Goal: Information Seeking & Learning: Learn about a topic

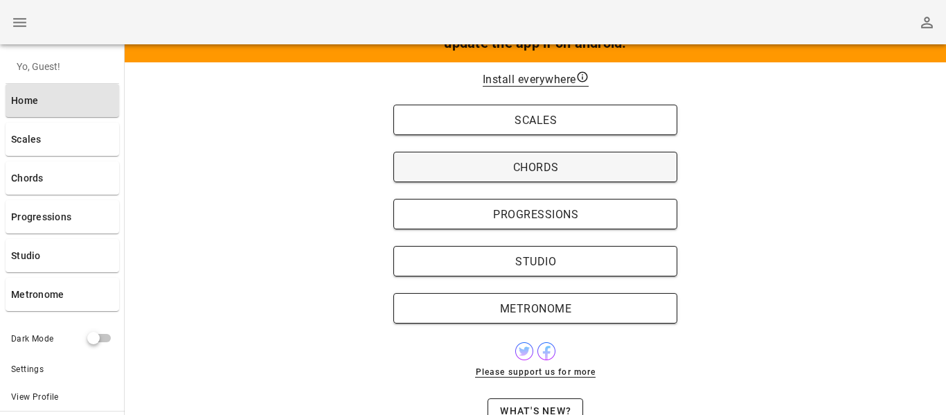
scroll to position [121, 0]
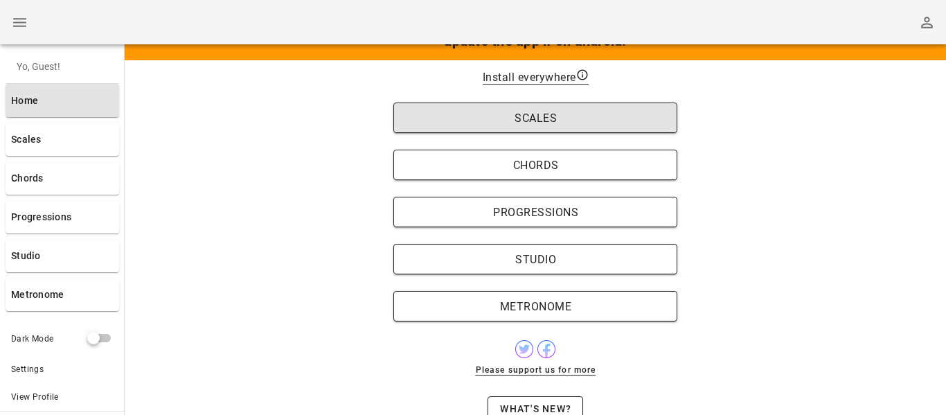
click at [480, 119] on span "Scales" at bounding box center [536, 118] width 256 height 13
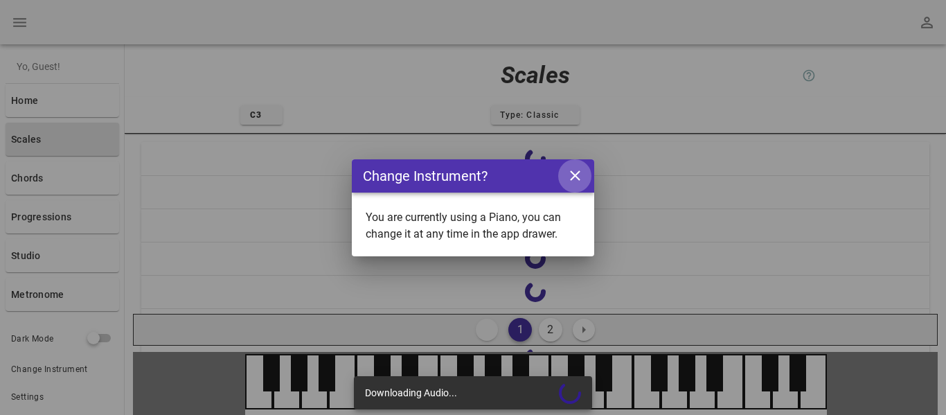
click at [582, 174] on icon "close icon" at bounding box center [575, 175] width 17 height 17
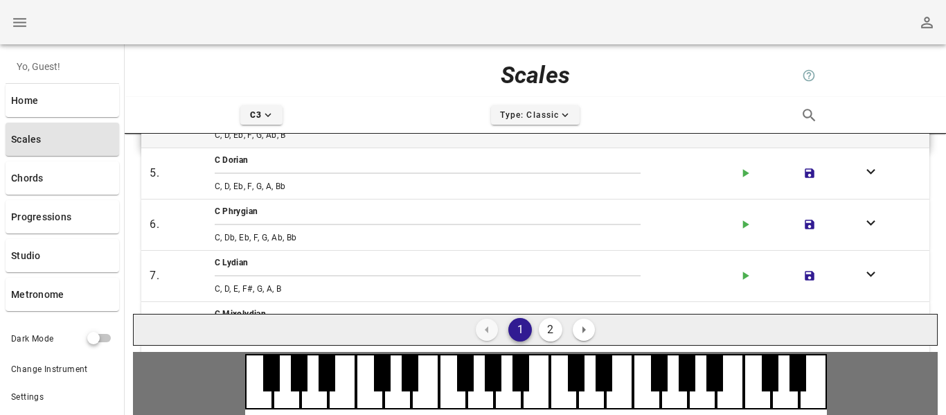
scroll to position [202, 0]
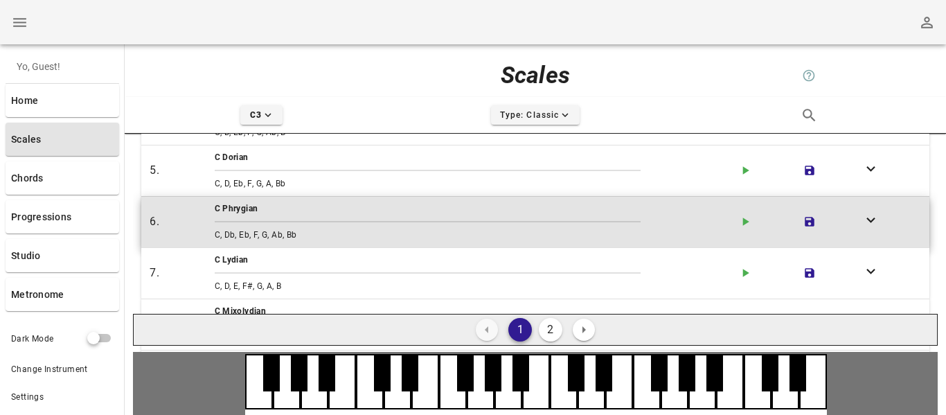
click at [498, 242] on div "C, Db, Eb, F, G, Ab, Bb" at bounding box center [471, 234] width 518 height 19
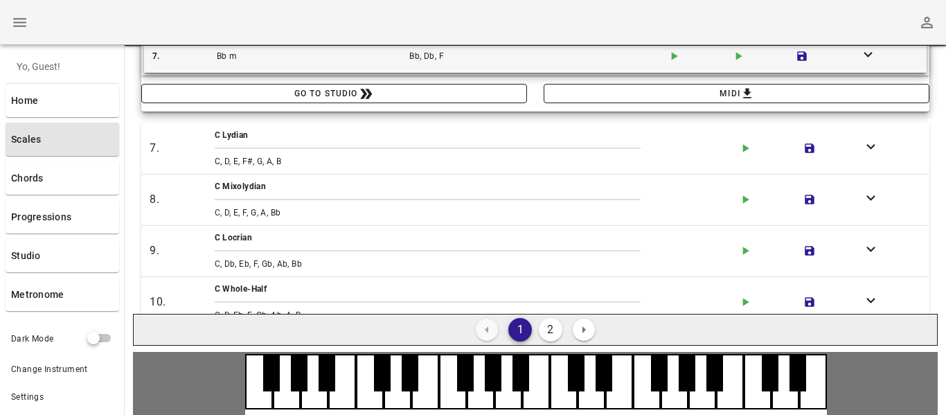
scroll to position [112, 0]
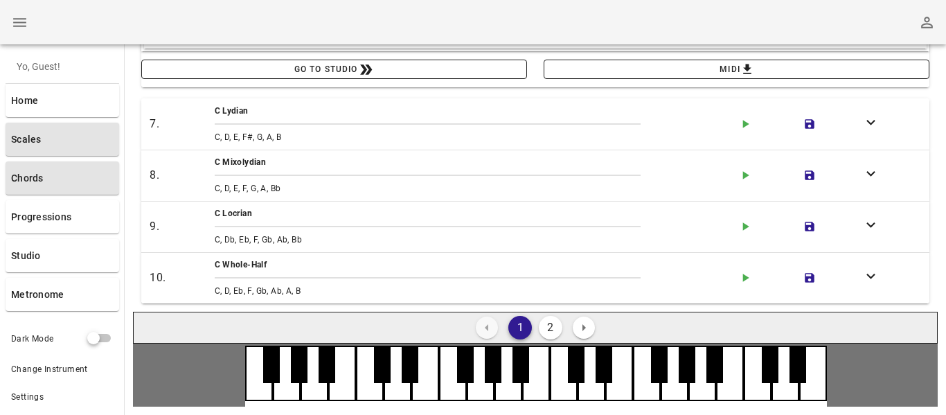
click at [71, 177] on link "Chords" at bounding box center [63, 177] width 114 height 33
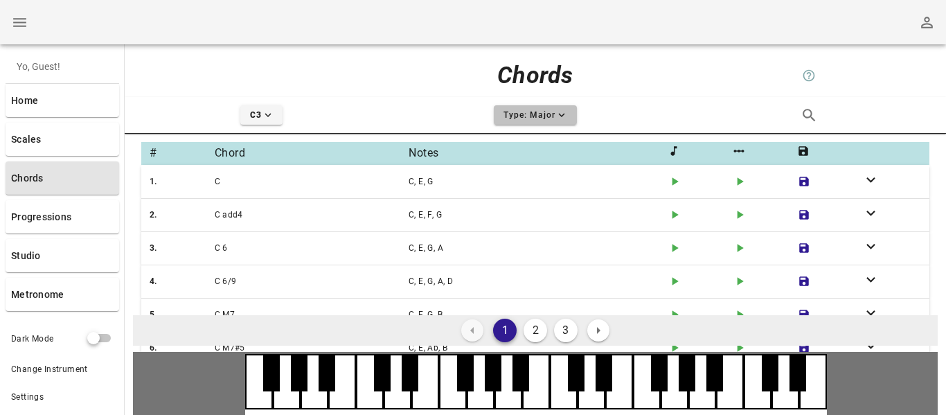
click at [558, 109] on icon "expand-more icon" at bounding box center [562, 115] width 12 height 12
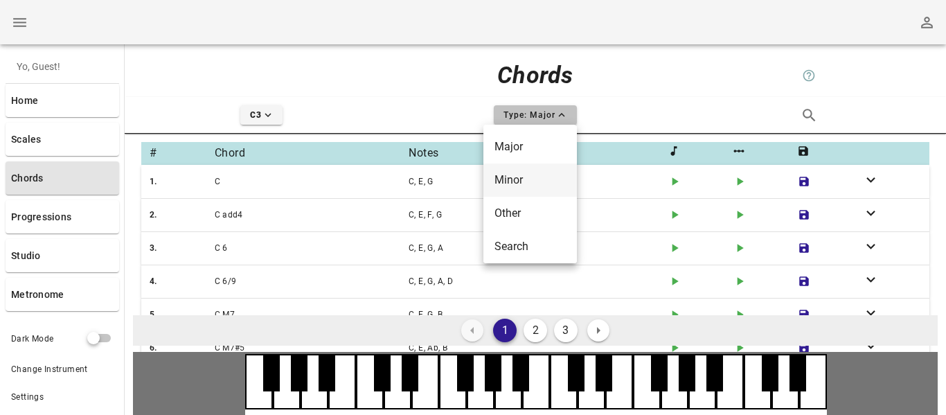
scroll to position [6, 0]
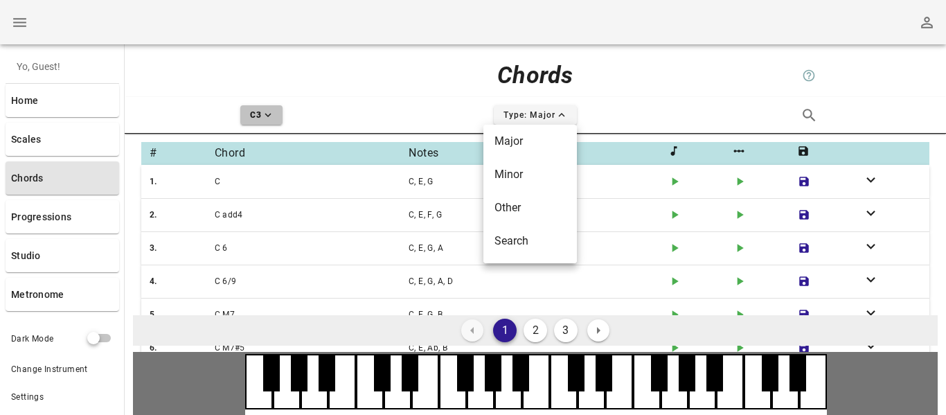
click at [270, 118] on icon "expand-more icon" at bounding box center [268, 115] width 12 height 12
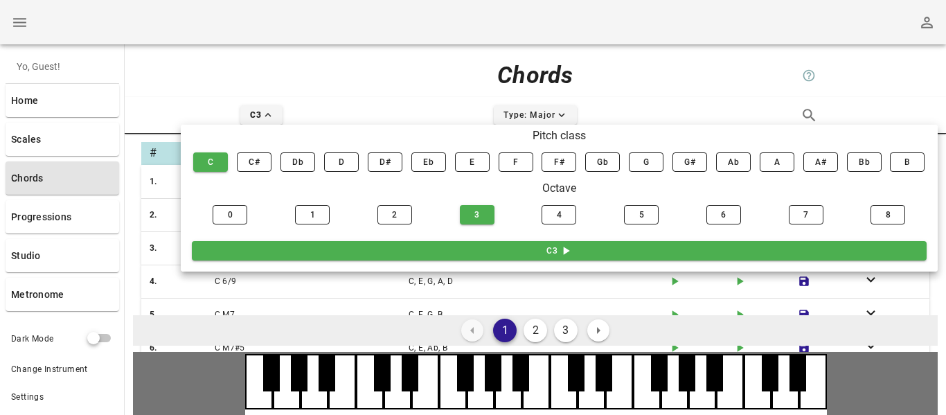
click at [346, 113] on div "C3 expand-less icon" at bounding box center [262, 115] width 274 height 36
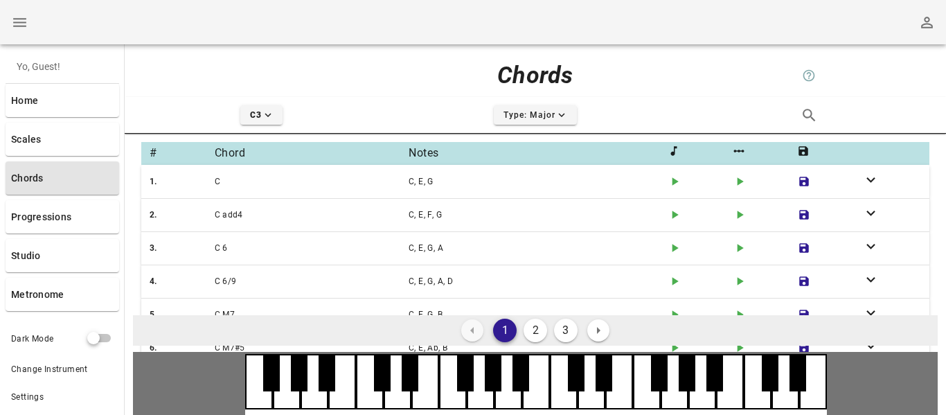
click at [538, 341] on button "2" at bounding box center [536, 331] width 24 height 24
click at [575, 333] on button "3" at bounding box center [566, 331] width 24 height 24
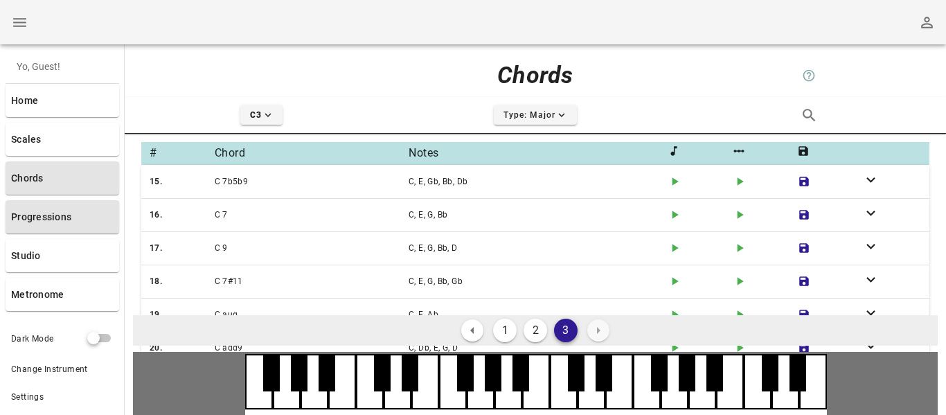
click at [64, 218] on link "Progressions" at bounding box center [63, 216] width 114 height 33
